Goal: Task Accomplishment & Management: Complete application form

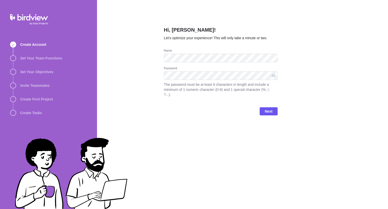
click at [142, 52] on div "Hi, [PERSON_NAME]! Let’s optimize your experience! This will only take a minute…" at bounding box center [242, 104] width 291 height 209
click at [274, 76] on div at bounding box center [274, 75] width 8 height 9
click at [274, 75] on div at bounding box center [274, 75] width 8 height 9
click at [160, 77] on div "Hi, [PERSON_NAME]! Let’s optimize your experience! This will only take a minute…" at bounding box center [242, 104] width 291 height 209
click at [149, 73] on div "Hi, [PERSON_NAME]! Let’s optimize your experience! This will only take a minute…" at bounding box center [242, 104] width 291 height 209
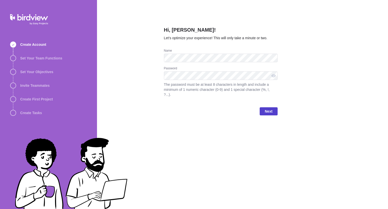
click at [271, 108] on span "Next" at bounding box center [269, 111] width 8 height 6
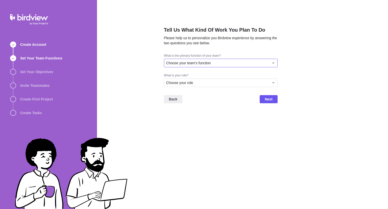
click at [221, 63] on div "Choose your team's function" at bounding box center [217, 62] width 103 height 5
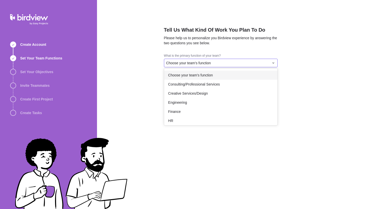
click at [156, 71] on div "Tell Us What Kind Of Work You Plan To Do Please help us to personalize you Bird…" at bounding box center [242, 104] width 291 height 209
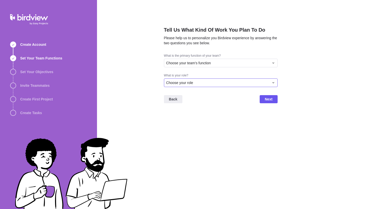
click at [192, 79] on div "Choose your role" at bounding box center [221, 82] width 114 height 9
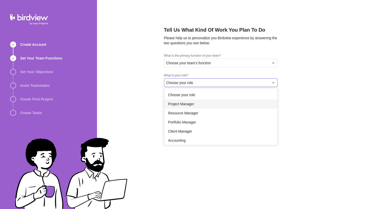
click at [196, 103] on div "Project Manager" at bounding box center [220, 103] width 113 height 9
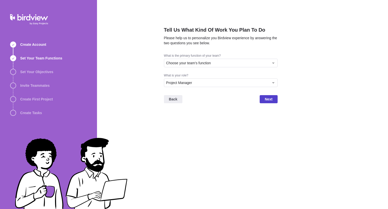
click at [261, 99] on span "Next" at bounding box center [269, 99] width 18 height 8
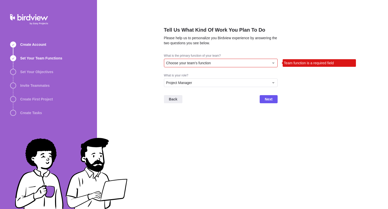
click at [225, 63] on div "Choose your team's function" at bounding box center [217, 62] width 103 height 5
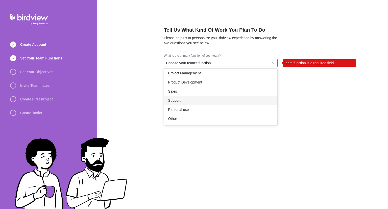
scroll to position [68, 0]
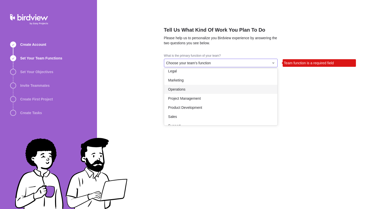
click at [214, 90] on div "Operations" at bounding box center [220, 89] width 113 height 9
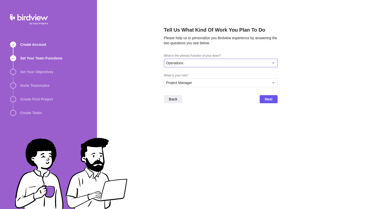
click at [219, 62] on div "Operations" at bounding box center [217, 62] width 103 height 5
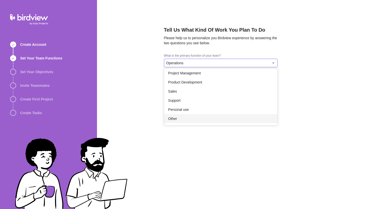
click at [209, 116] on div "Other" at bounding box center [220, 118] width 113 height 9
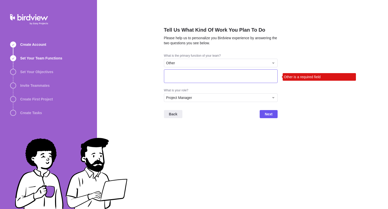
click at [209, 78] on textarea at bounding box center [221, 76] width 114 height 14
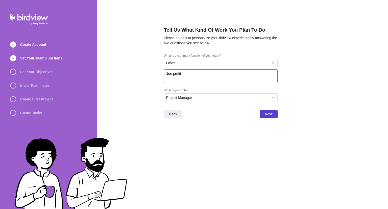
type textarea "Non profit"
drag, startPoint x: 271, startPoint y: 111, endPoint x: 265, endPoint y: 115, distance: 7.6
click at [271, 111] on span "Next" at bounding box center [269, 114] width 8 height 6
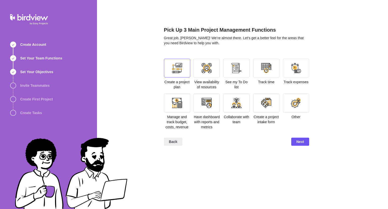
click at [177, 69] on div at bounding box center [177, 68] width 10 height 10
click at [207, 64] on div at bounding box center [207, 68] width 10 height 10
click at [202, 64] on div at bounding box center [207, 68] width 10 height 10
click at [202, 70] on div at bounding box center [207, 68] width 10 height 10
click at [301, 140] on span "Next" at bounding box center [300, 141] width 8 height 6
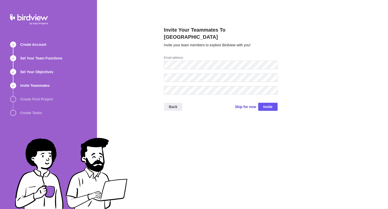
click at [246, 104] on span "Skip for now" at bounding box center [245, 106] width 21 height 5
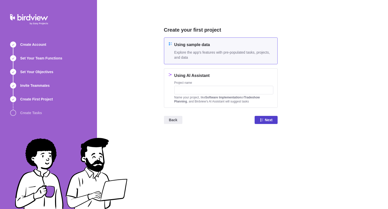
click at [266, 124] on div "Back Next" at bounding box center [221, 122] width 114 height 20
click at [266, 119] on span "Next" at bounding box center [269, 120] width 8 height 6
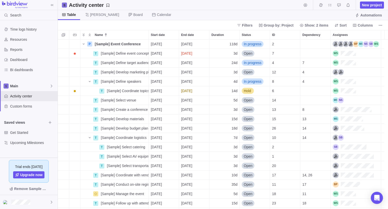
scroll to position [4, 4]
